Goal: Transaction & Acquisition: Book appointment/travel/reservation

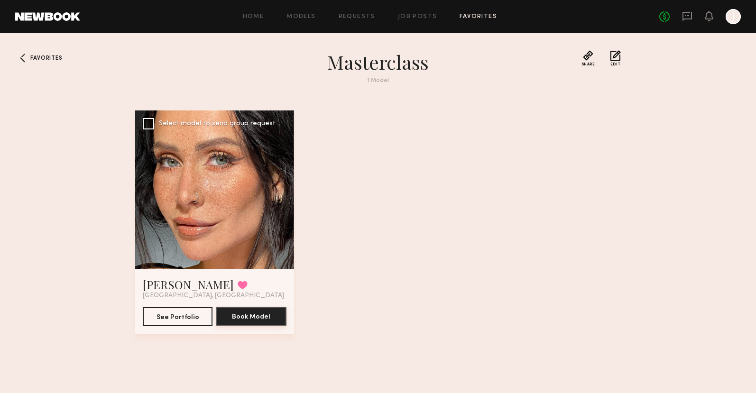
click at [255, 313] on button "Book Model" at bounding box center [251, 316] width 70 height 19
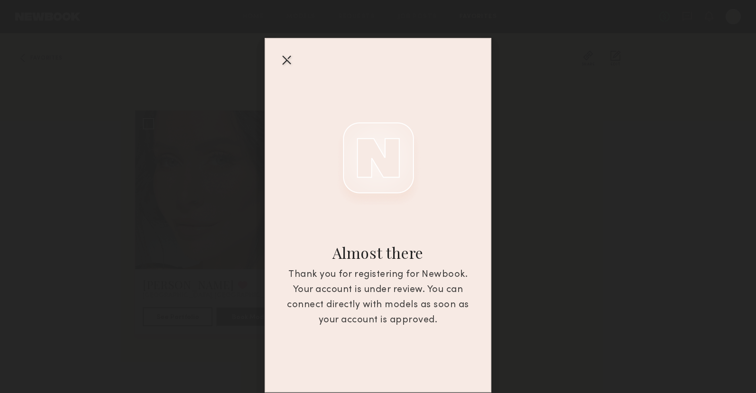
click at [288, 58] on div at bounding box center [286, 59] width 15 height 15
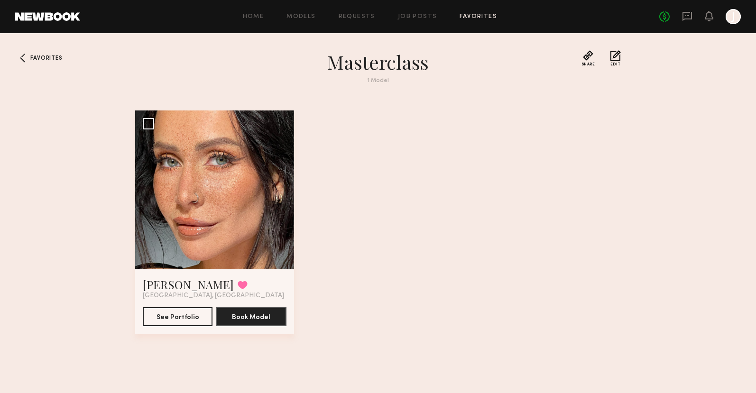
click at [35, 17] on link at bounding box center [47, 16] width 65 height 9
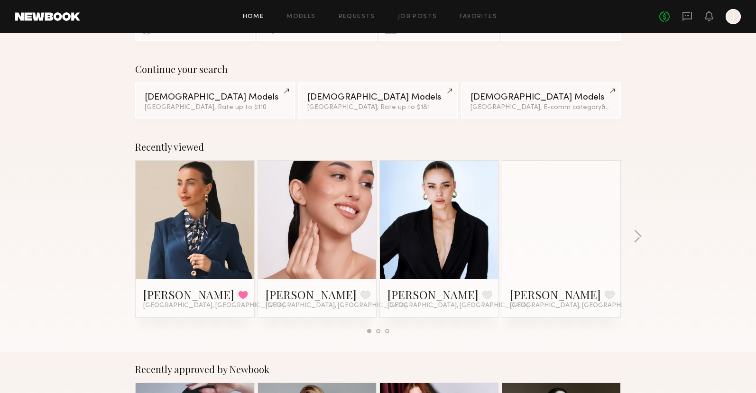
scroll to position [70, 0]
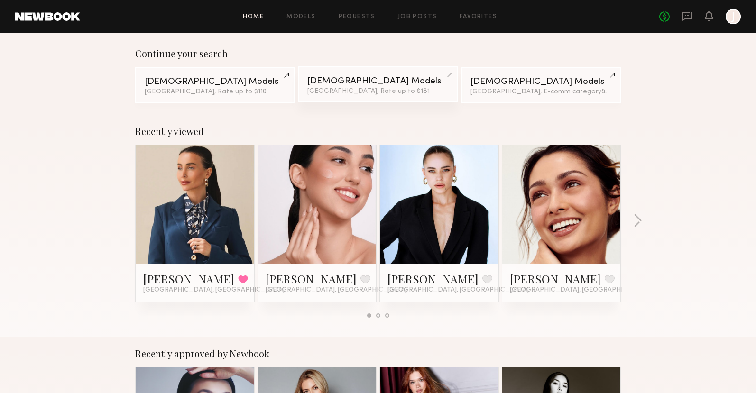
click at [338, 89] on div "[GEOGRAPHIC_DATA], Rate up to $181" at bounding box center [377, 91] width 141 height 7
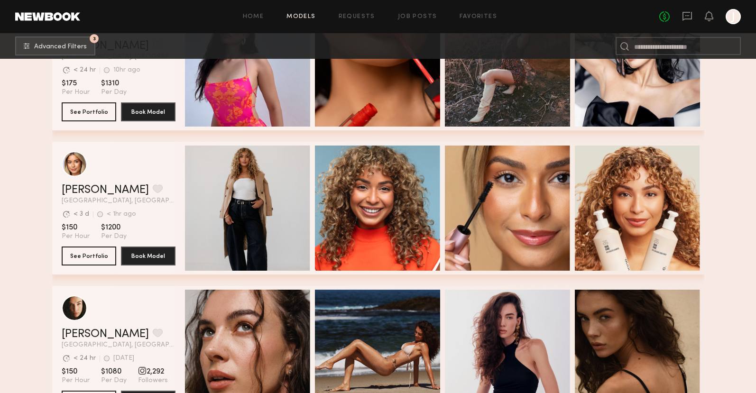
scroll to position [945, 0]
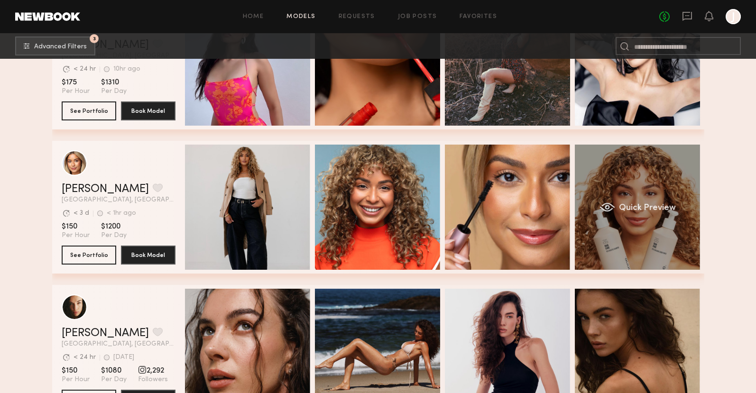
click at [672, 254] on div "Quick Preview" at bounding box center [637, 207] width 125 height 125
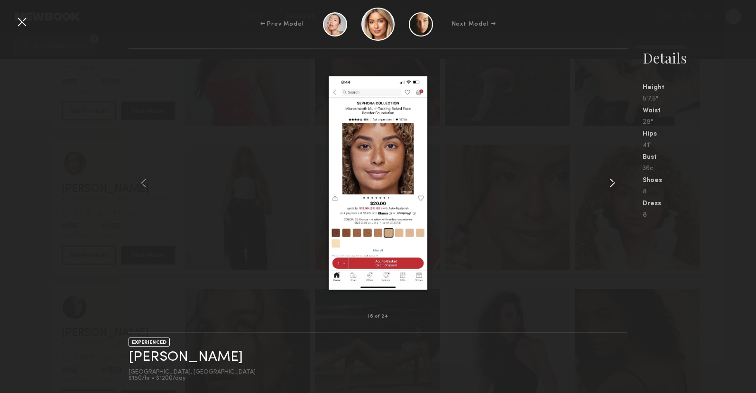
click at [617, 276] on div at bounding box center [617, 182] width 20 height 237
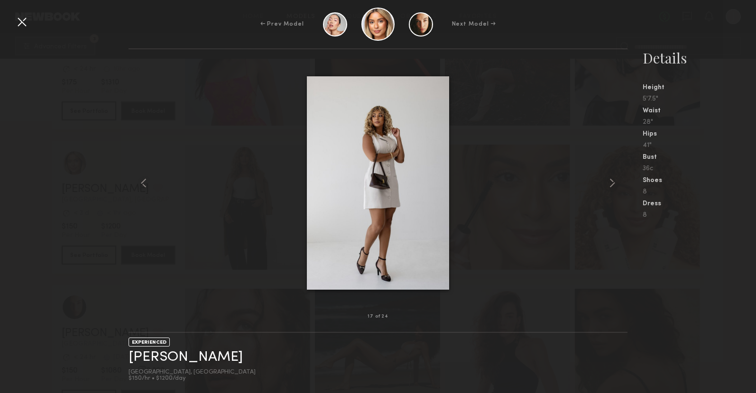
click at [656, 276] on nb-gallery-model-stats "Details Height 5'7.5" Waist 28" Hips 41" Bust 36c Shoes 8 Dress 8" at bounding box center [691, 220] width 128 height 345
click at [18, 23] on div at bounding box center [21, 21] width 15 height 15
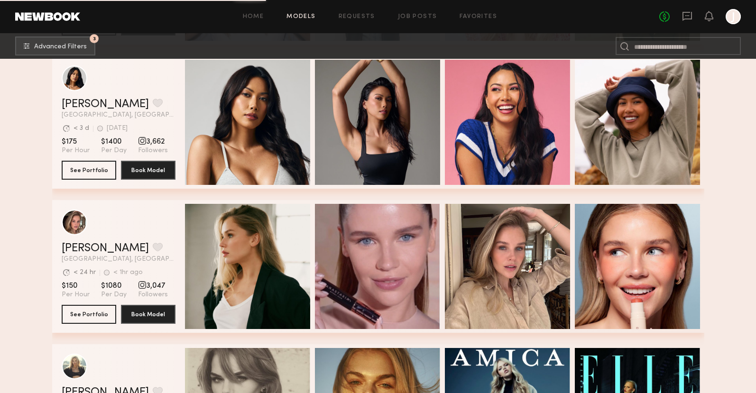
scroll to position [1452, 0]
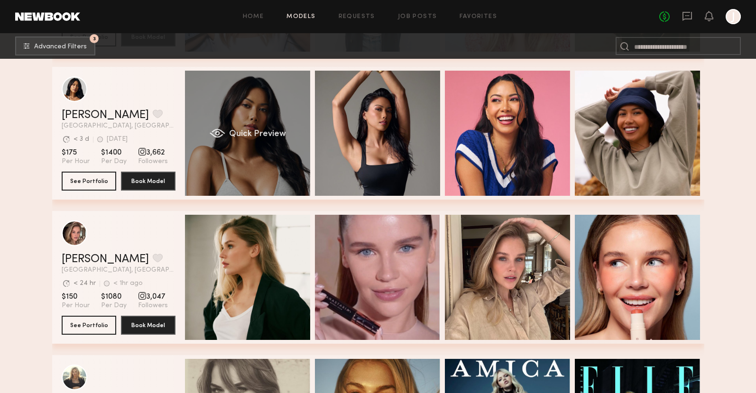
click at [277, 161] on div "Quick Preview" at bounding box center [247, 133] width 125 height 125
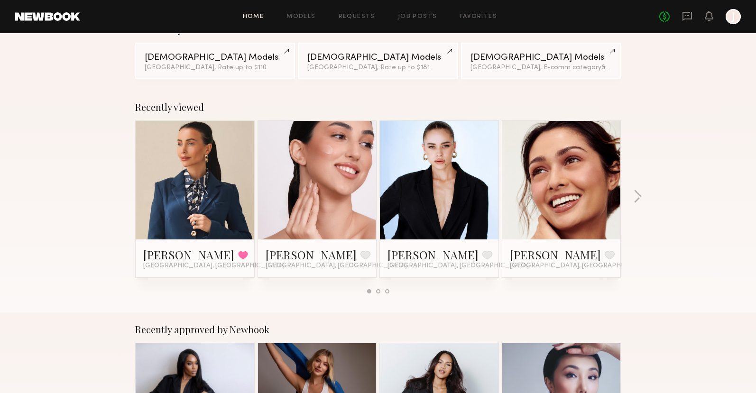
scroll to position [242, 0]
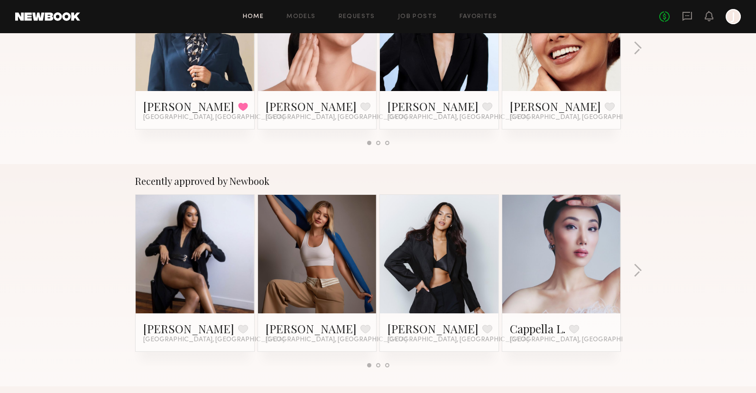
click at [309, 275] on link at bounding box center [317, 254] width 58 height 119
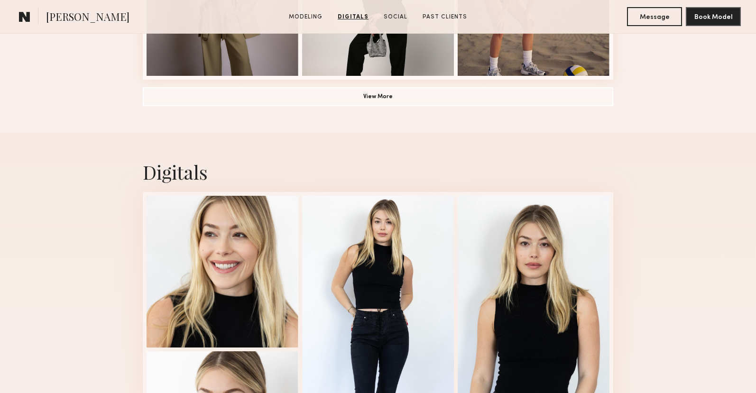
scroll to position [732, 0]
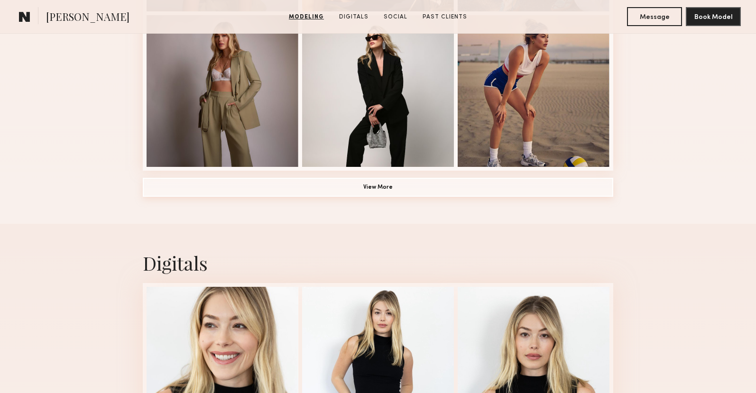
click at [398, 189] on button "View More" at bounding box center [378, 187] width 470 height 19
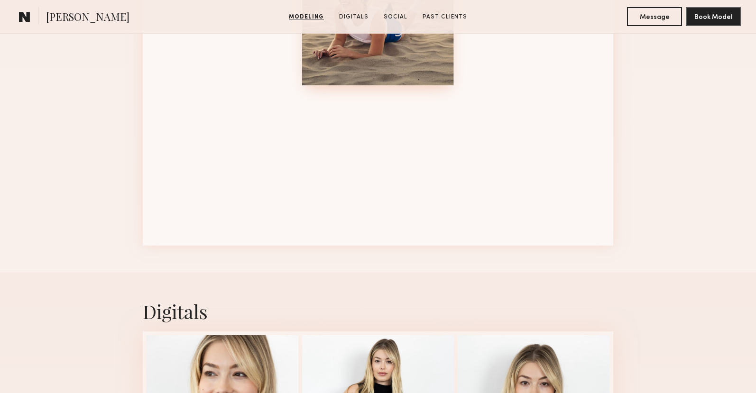
scroll to position [962, 0]
